Goal: Check status: Check status

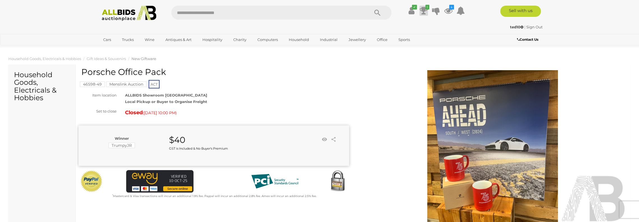
click at [422, 9] on icon at bounding box center [424, 11] width 8 height 10
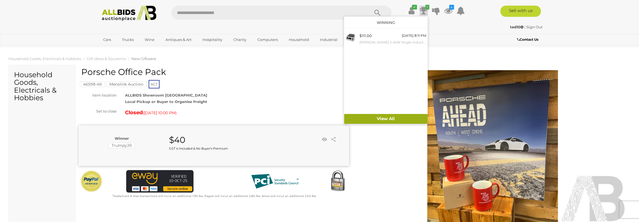
click at [394, 117] on link "View All" at bounding box center [386, 119] width 84 height 10
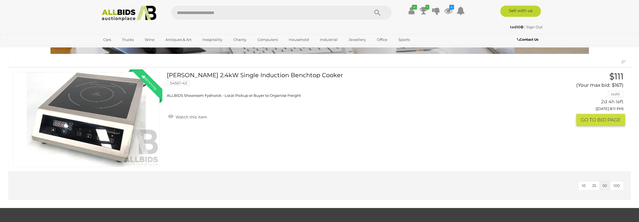
scroll to position [56, 0]
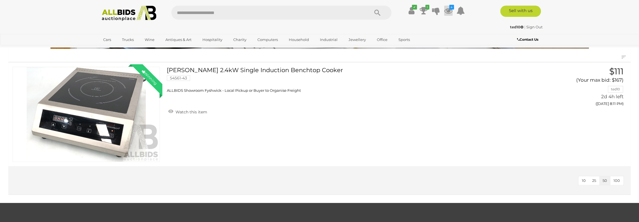
click at [450, 10] on icon at bounding box center [448, 11] width 8 height 10
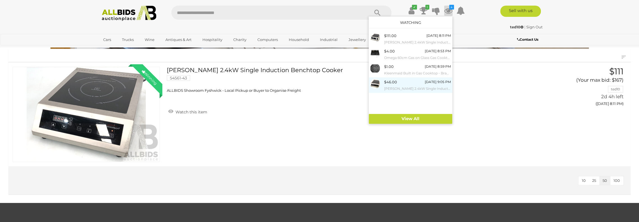
click at [424, 86] on small "[PERSON_NAME] 2.4kW Single Induction Benchtop Cooker" at bounding box center [417, 88] width 67 height 6
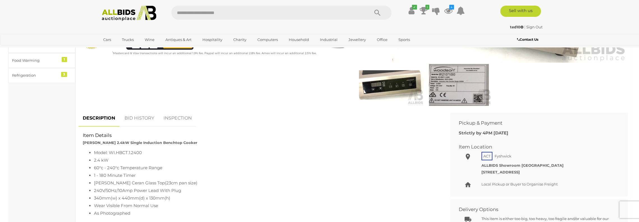
scroll to position [196, 0]
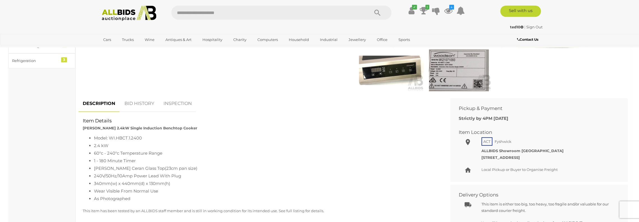
click at [456, 66] on img at bounding box center [458, 70] width 65 height 42
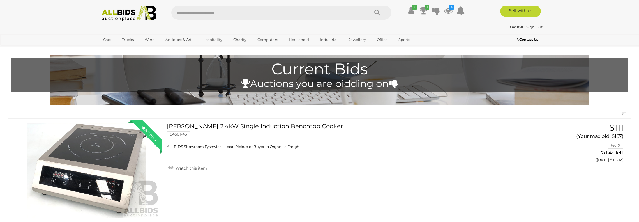
scroll to position [56, 0]
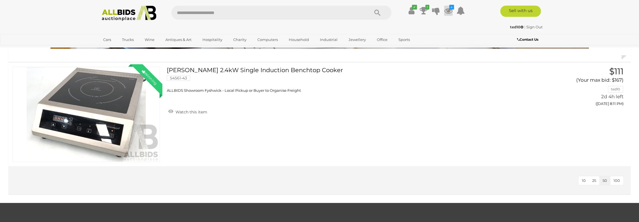
click at [449, 8] on icon "4" at bounding box center [451, 7] width 5 height 5
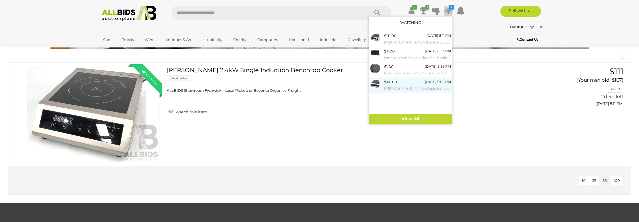
click at [396, 84] on span "$46.00" at bounding box center [390, 82] width 13 height 4
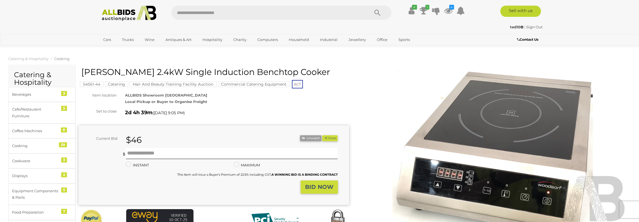
scroll to position [84, 0]
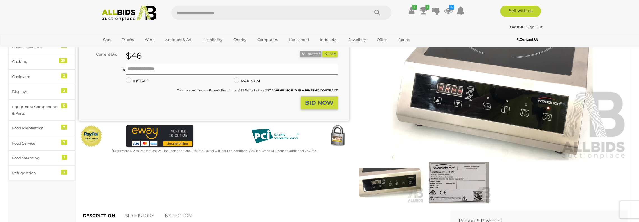
click at [457, 184] on img at bounding box center [458, 182] width 65 height 42
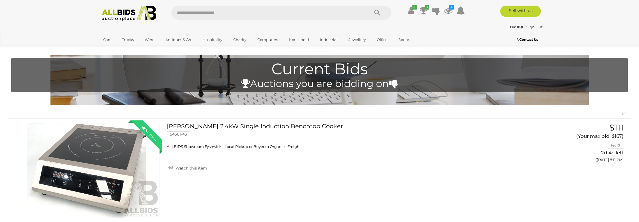
scroll to position [56, 0]
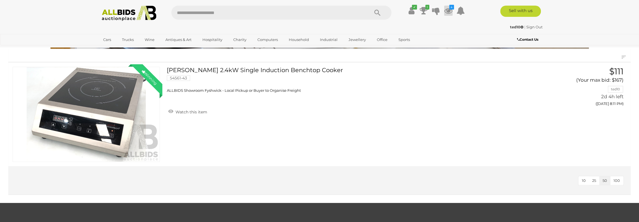
click at [448, 7] on icon at bounding box center [448, 11] width 8 height 10
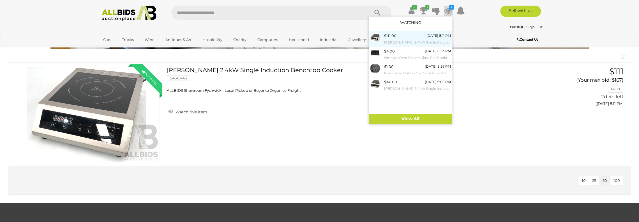
click at [394, 36] on span "$111.00" at bounding box center [390, 35] width 12 height 4
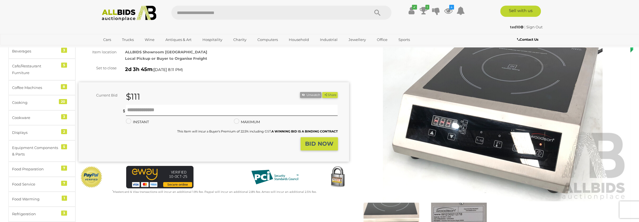
scroll to position [112, 0]
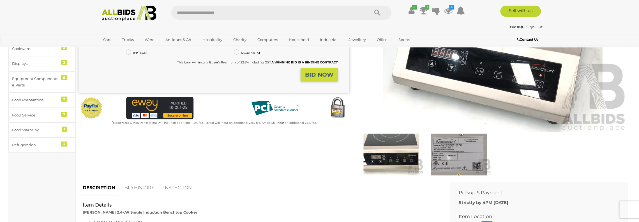
click at [459, 152] on img at bounding box center [458, 154] width 65 height 42
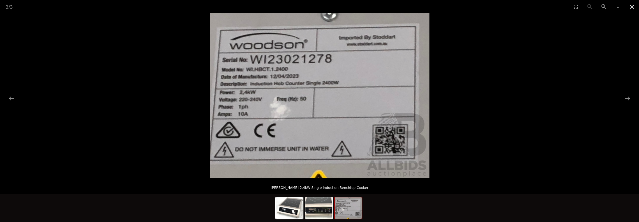
click at [630, 5] on button "Close gallery" at bounding box center [632, 6] width 14 height 13
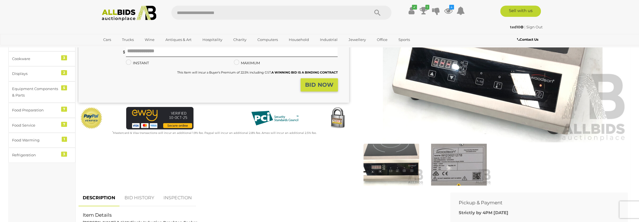
scroll to position [112, 0]
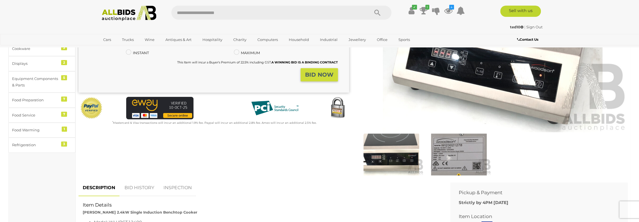
click at [465, 155] on img at bounding box center [458, 154] width 65 height 42
